Goal: Transaction & Acquisition: Purchase product/service

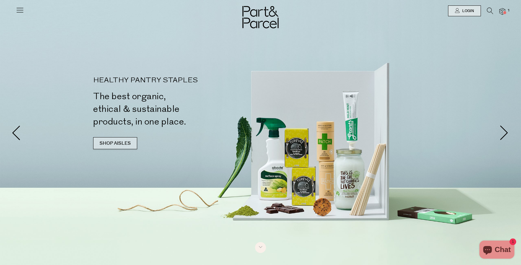
click at [100, 146] on link "SHOP AISLES" at bounding box center [115, 143] width 44 height 12
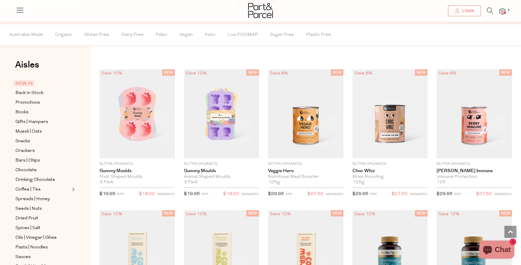
scroll to position [504, 0]
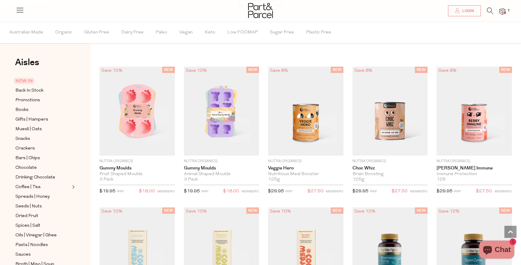
click at [490, 11] on icon at bounding box center [490, 11] width 6 height 7
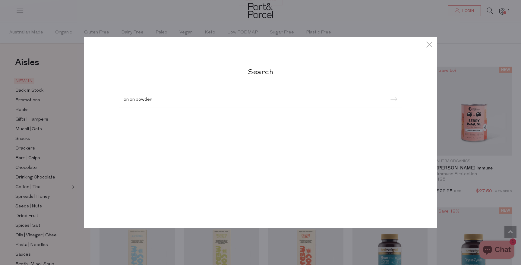
type input "onion powder"
click at [389, 95] on input "submit" at bounding box center [393, 99] width 9 height 9
